Goal: Task Accomplishment & Management: Manage account settings

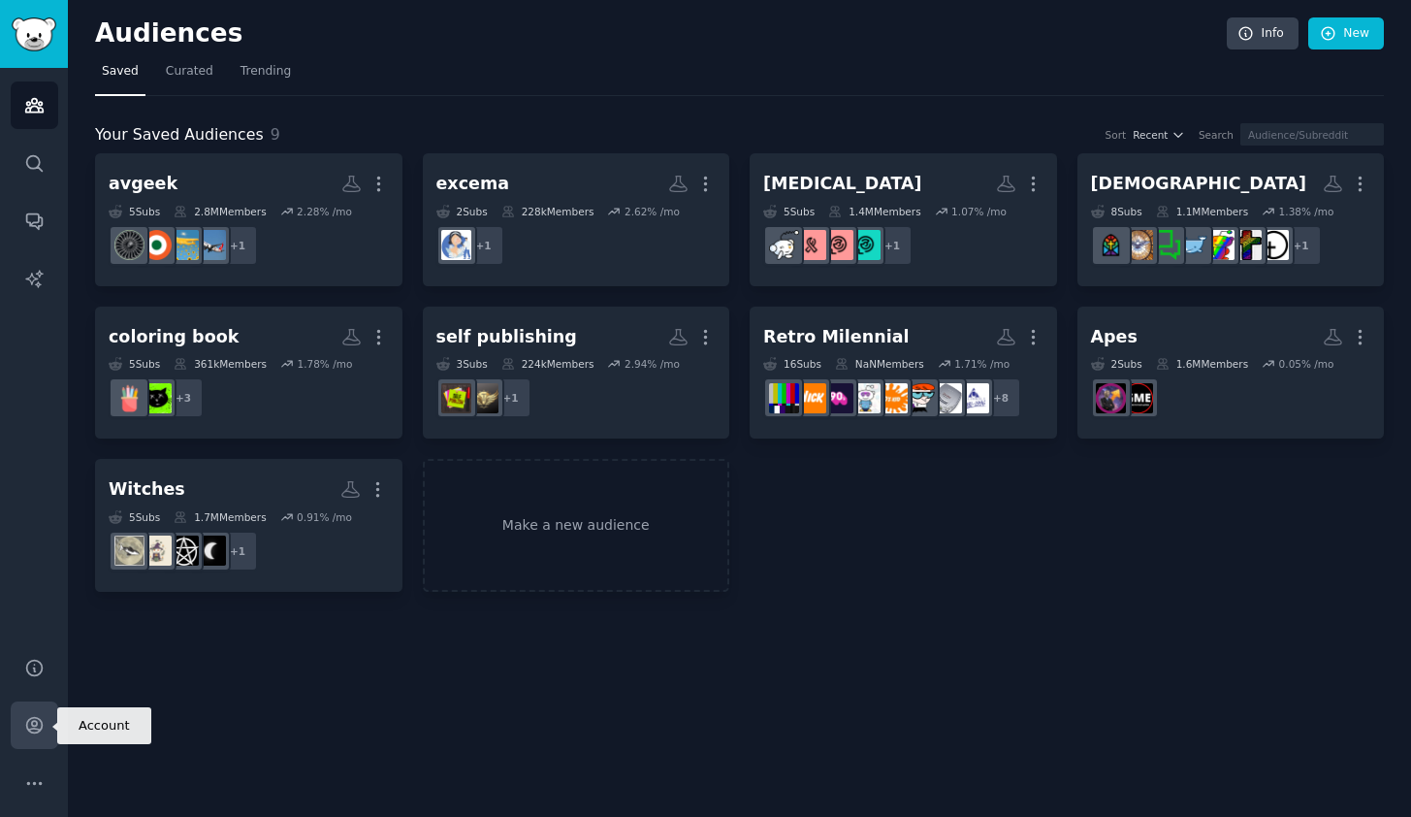
click at [31, 713] on link "Account" at bounding box center [35, 725] width 48 height 48
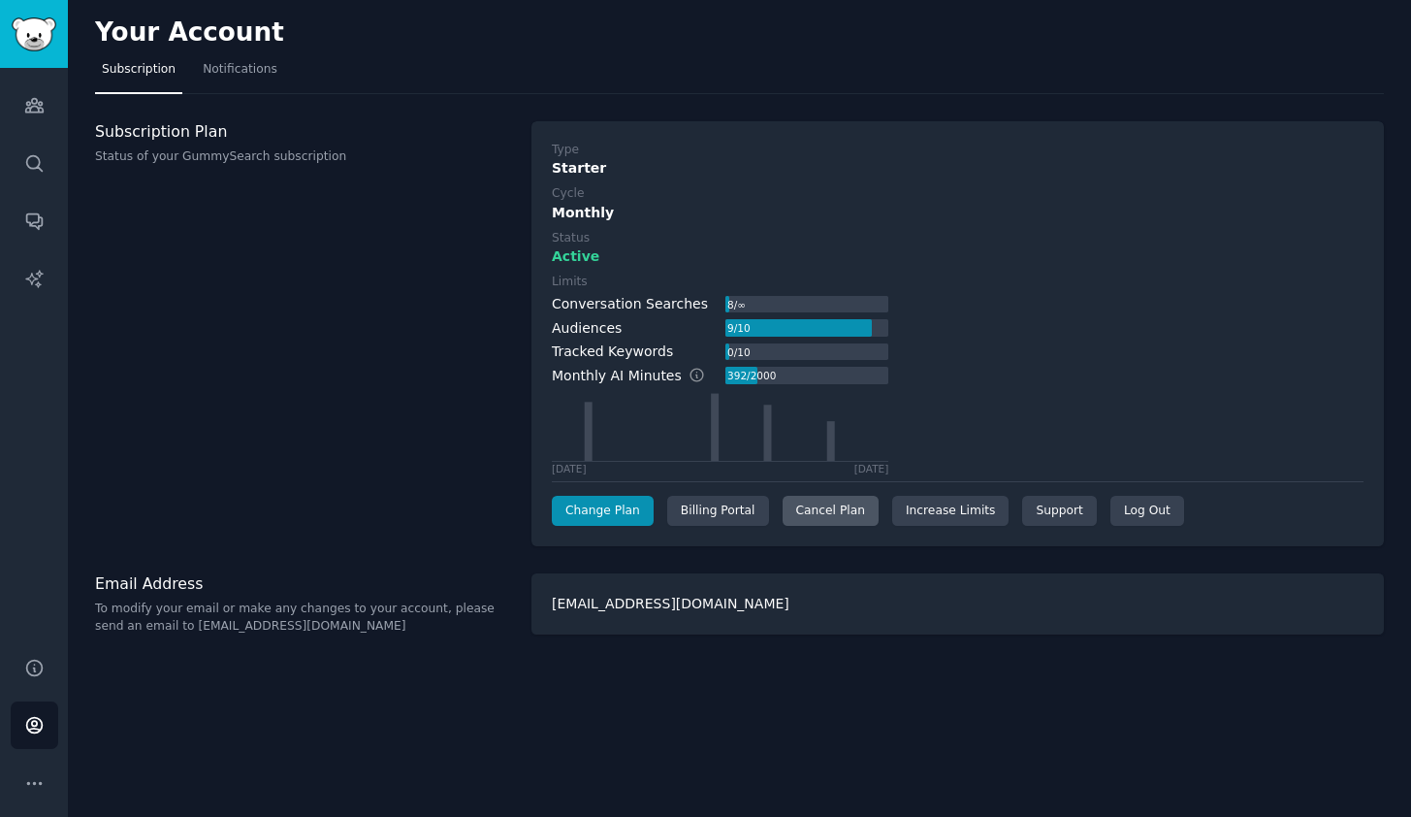
click at [849, 503] on div "Cancel Plan" at bounding box center [831, 511] width 96 height 31
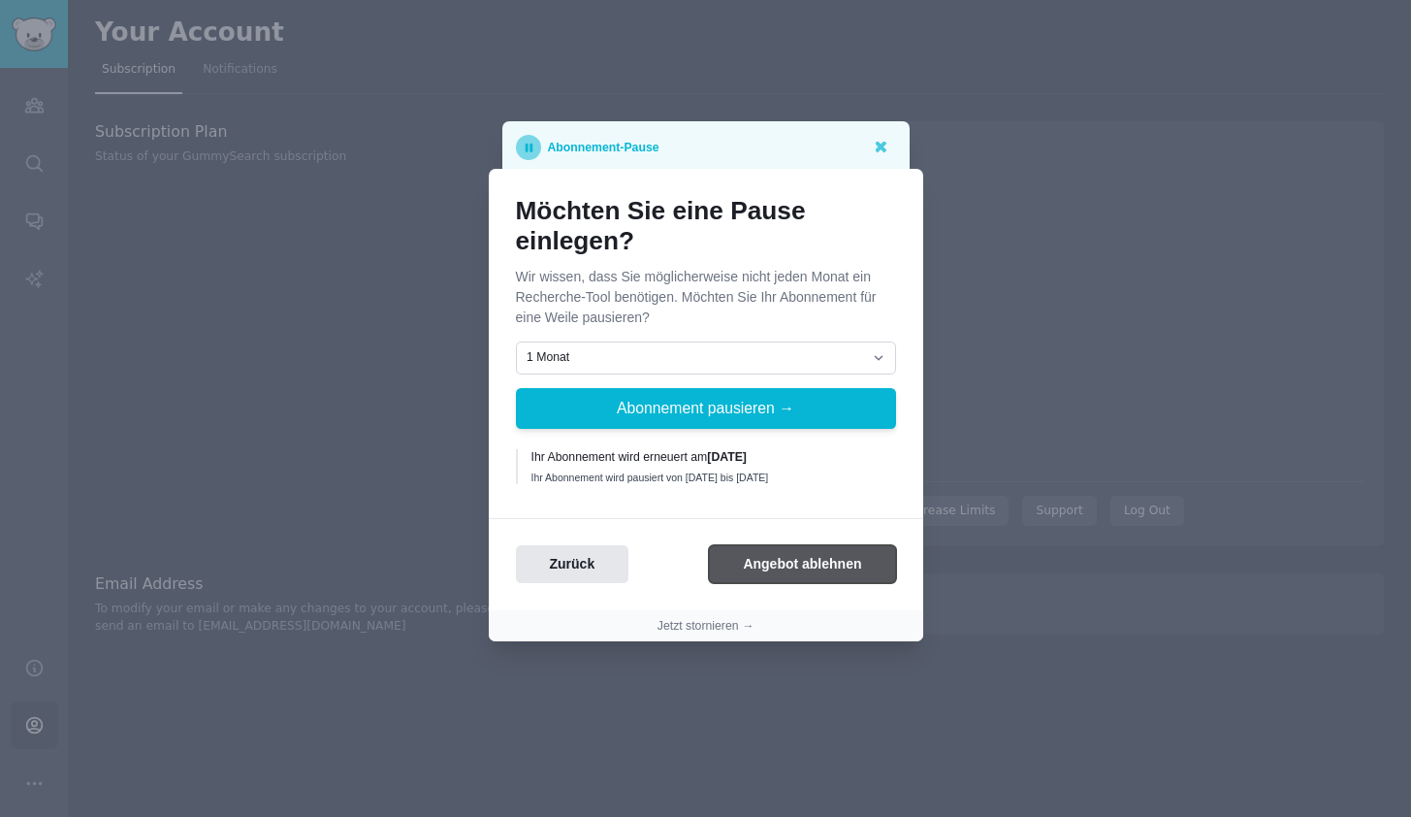
click at [815, 572] on button "Angebot ablehnen" at bounding box center [802, 564] width 186 height 38
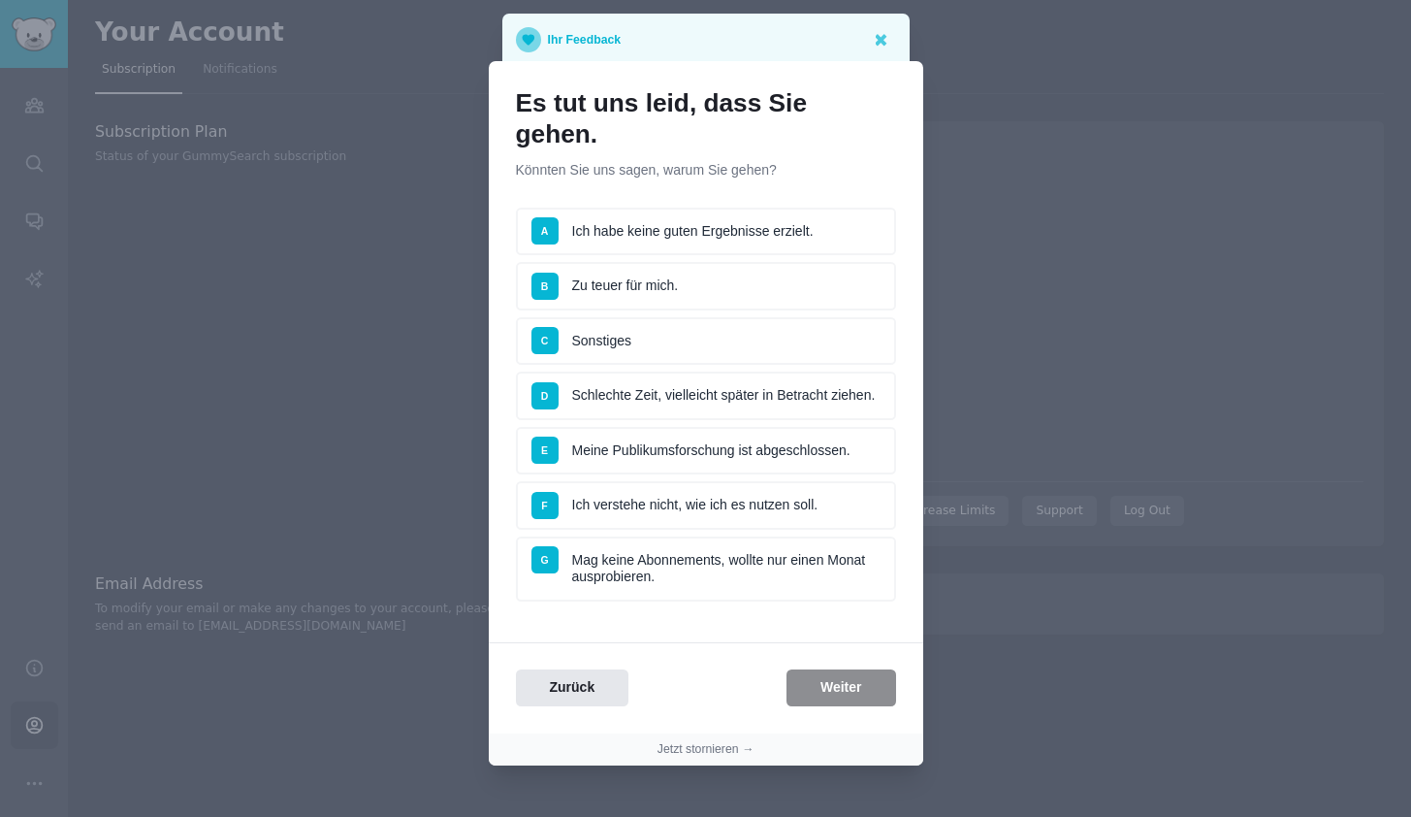
click at [826, 669] on div "Zurück Weiter" at bounding box center [706, 688] width 435 height 38
click at [779, 317] on li "C Sonstiges" at bounding box center [706, 341] width 380 height 48
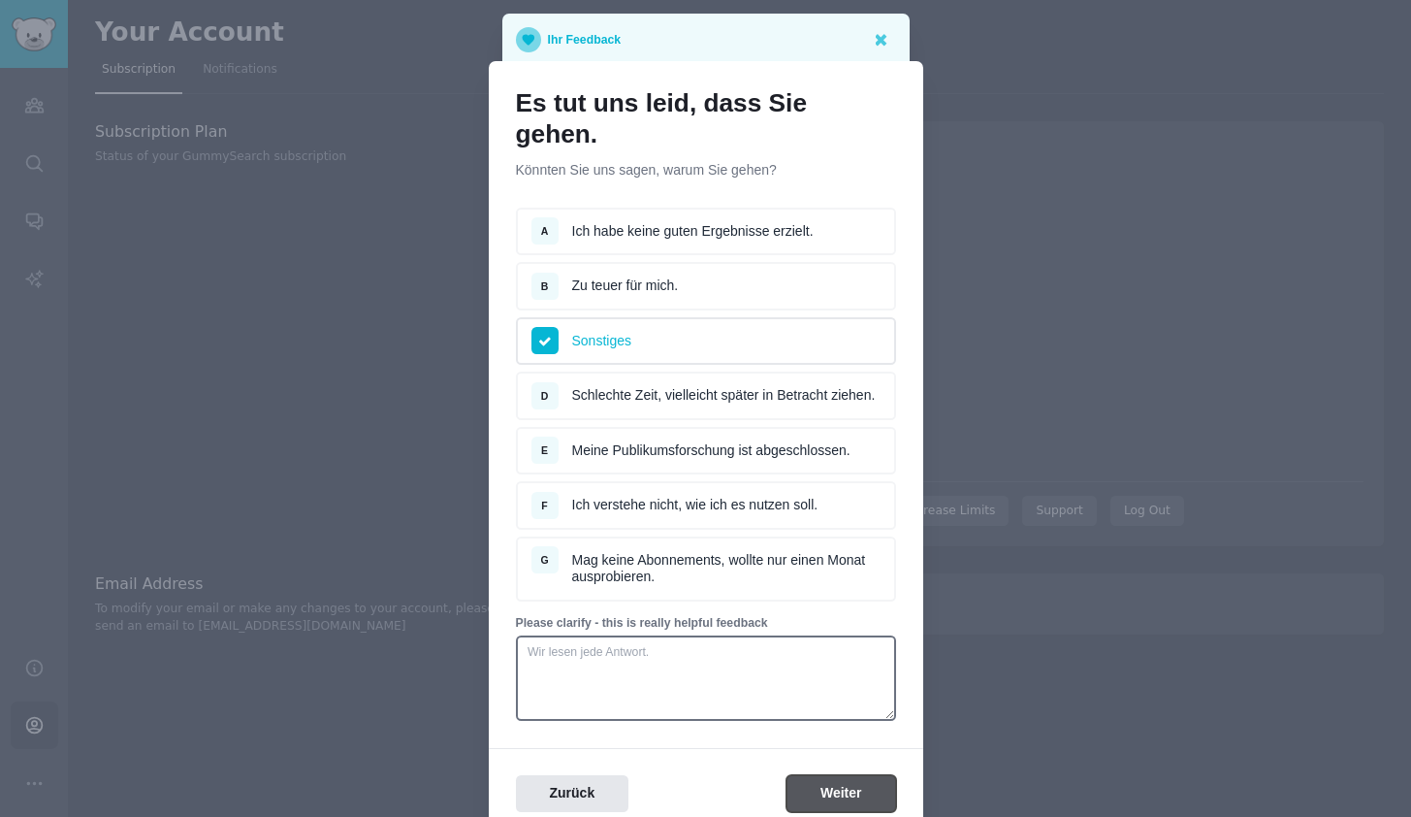
click at [879, 784] on button "Weiter" at bounding box center [842, 794] width 110 height 38
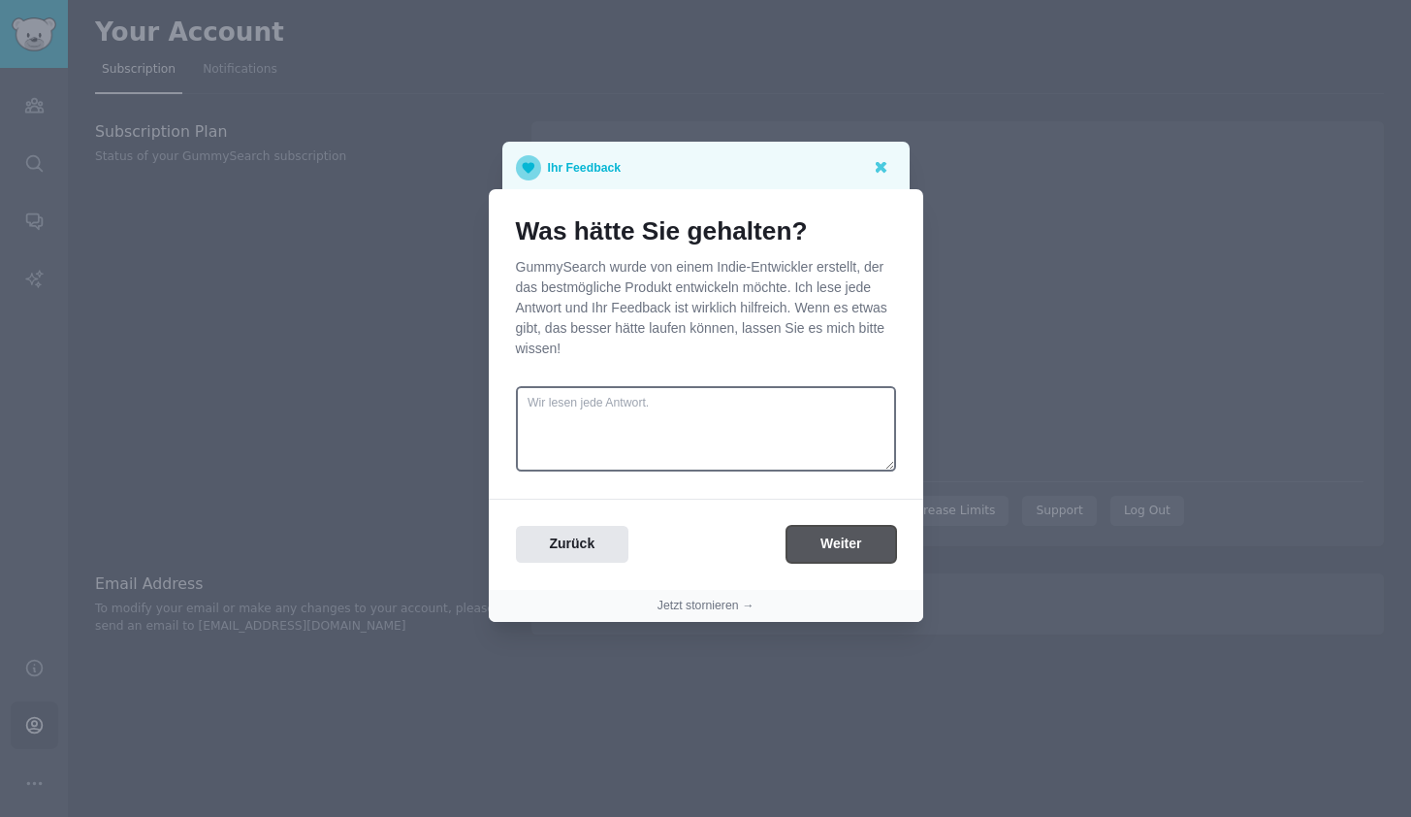
click at [859, 551] on button "Weiter" at bounding box center [842, 545] width 110 height 38
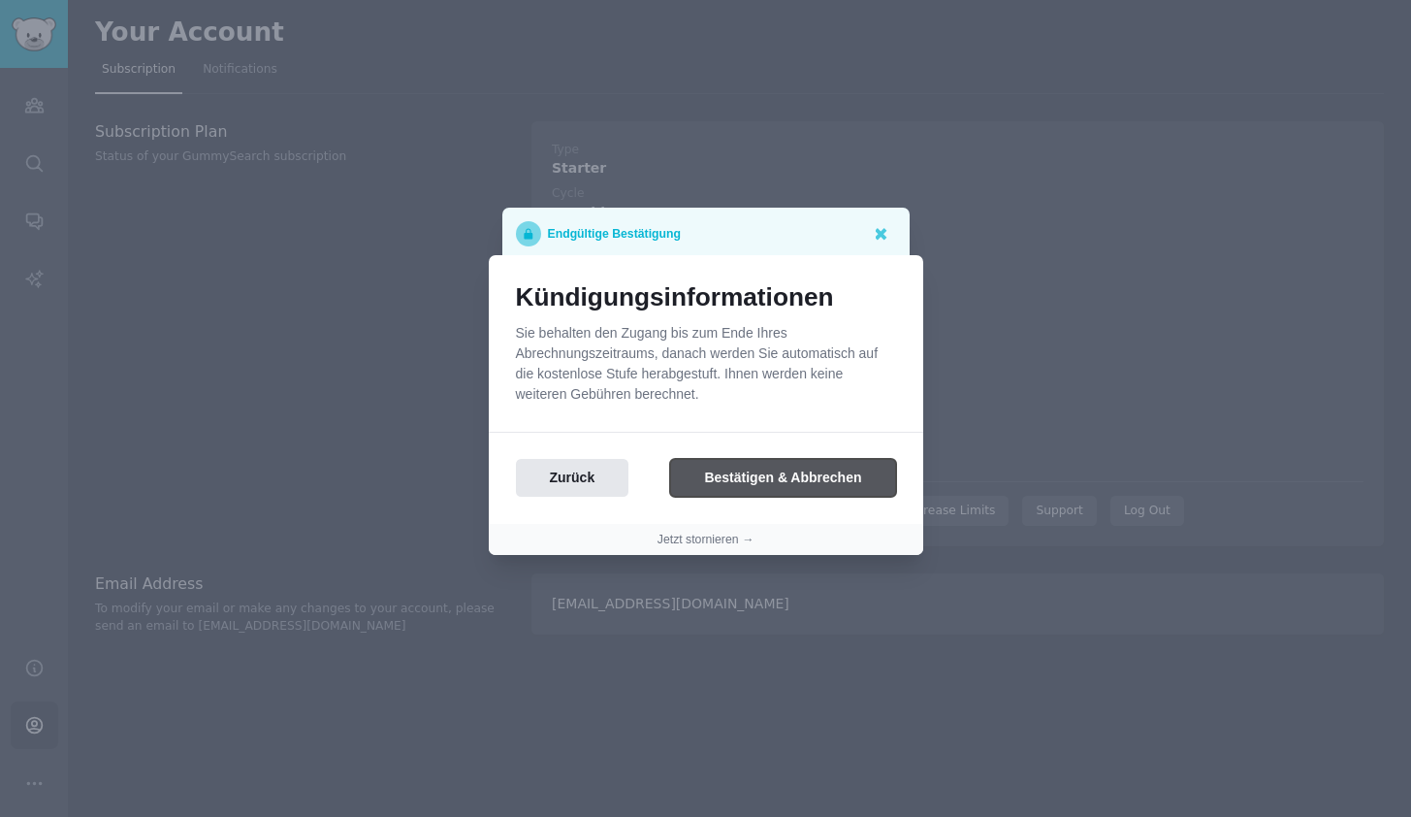
click at [838, 486] on button "Bestätigen & Abbrechen" at bounding box center [782, 478] width 225 height 38
